Goal: Information Seeking & Learning: Learn about a topic

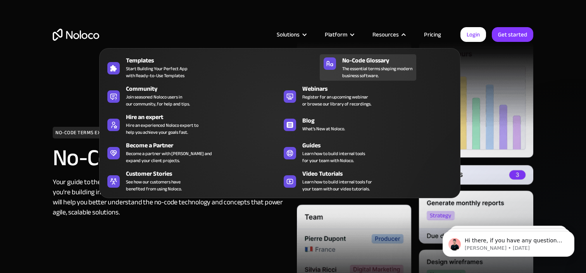
click at [373, 69] on span "The essential terms shaping modern business software." at bounding box center [377, 72] width 70 height 14
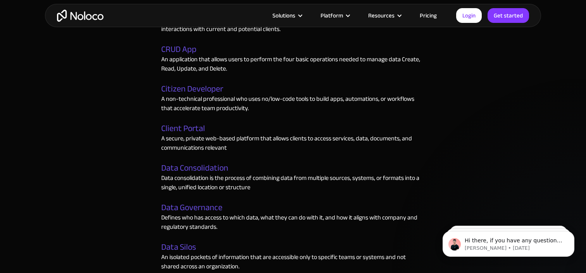
scroll to position [1091, 0]
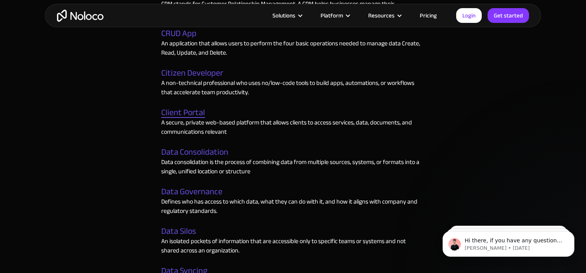
click at [185, 113] on link "Client Portal" at bounding box center [183, 113] width 44 height 10
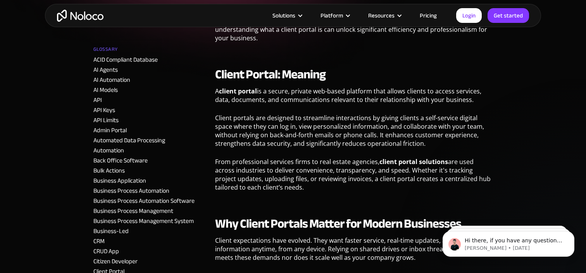
scroll to position [288, 0]
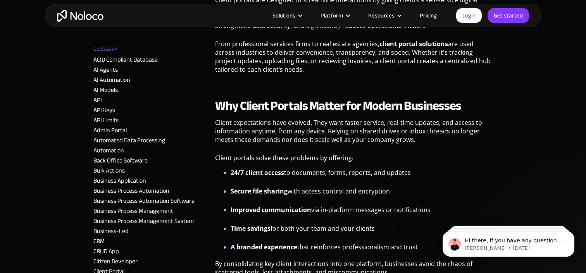
click at [487, 188] on li "Secure file sharing with access control and encryption" at bounding box center [362, 195] width 262 height 19
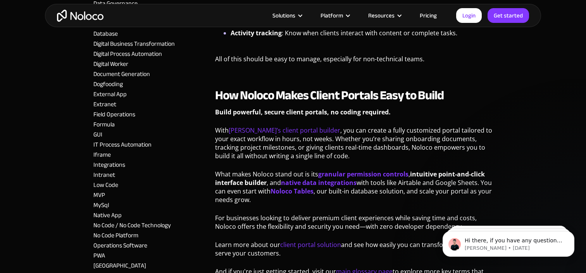
scroll to position [689, 0]
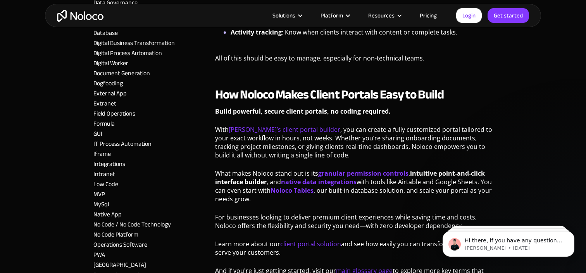
click at [313, 201] on p "What makes Noloco stand out is its granular permission controls , intuitive poi…" at bounding box center [354, 189] width 278 height 40
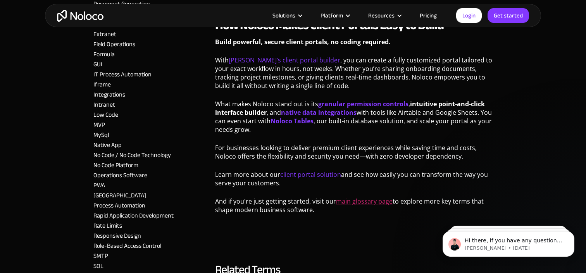
scroll to position [762, 0]
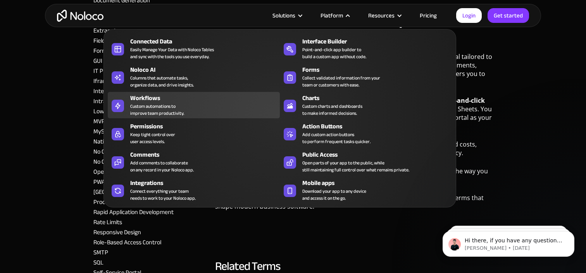
click at [169, 103] on div "Custom automations to improve team productivity." at bounding box center [157, 110] width 54 height 14
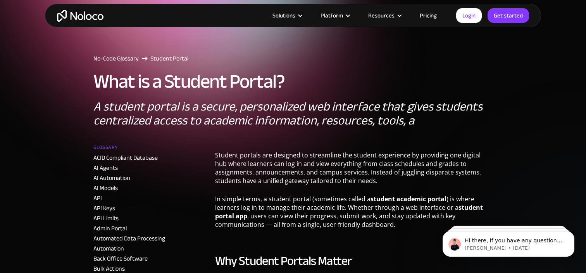
scroll to position [17, 0]
